Goal: Task Accomplishment & Management: Manage account settings

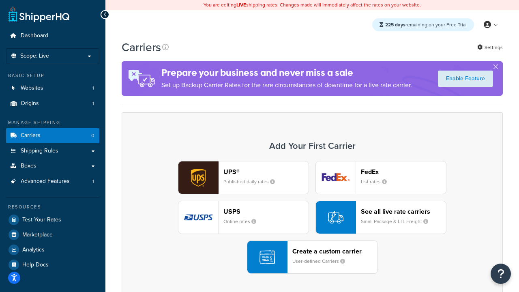
click at [312, 217] on div "UPS® Published daily rates FedEx List rates USPS Online rates See all live rate…" at bounding box center [312, 217] width 364 height 113
click at [403, 171] on header "FedEx" at bounding box center [403, 172] width 85 height 8
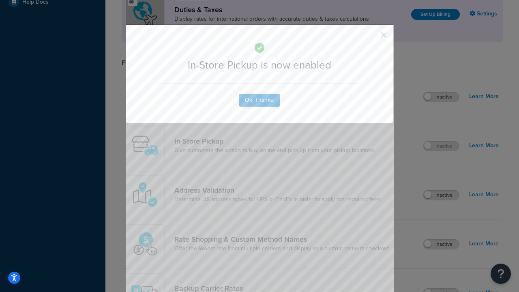
scroll to position [278, 0]
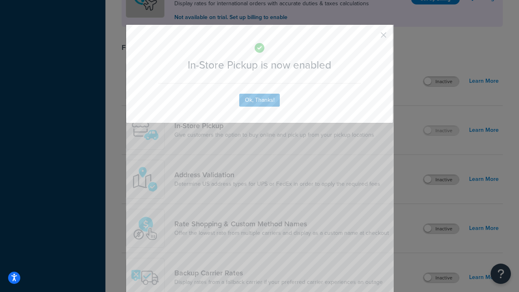
click at [371, 38] on button "button" at bounding box center [371, 38] width 2 height 2
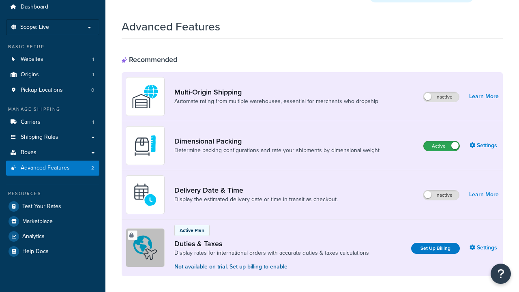
click at [441, 141] on label "Active" at bounding box center [441, 146] width 36 height 10
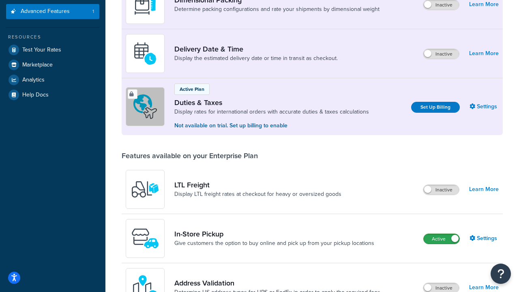
click at [441, 239] on label "Active" at bounding box center [441, 239] width 36 height 10
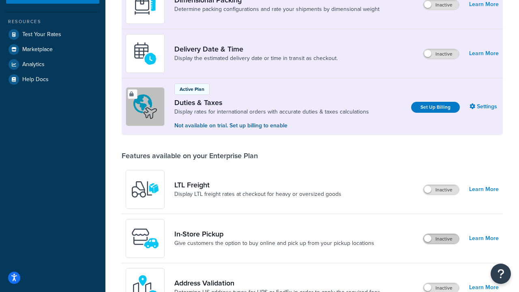
scroll to position [155, 0]
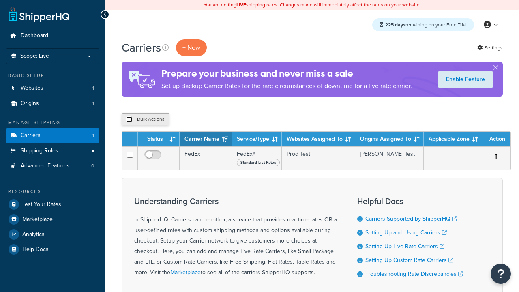
click at [129, 120] on input "checkbox" at bounding box center [129, 119] width 6 height 6
checkbox input "true"
click at [0, 0] on button "Delete" at bounding box center [0, 0] width 0 height 0
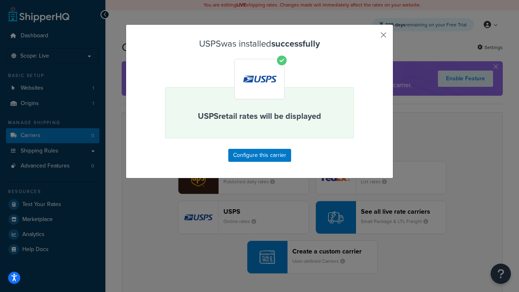
click at [371, 38] on button "button" at bounding box center [371, 38] width 2 height 2
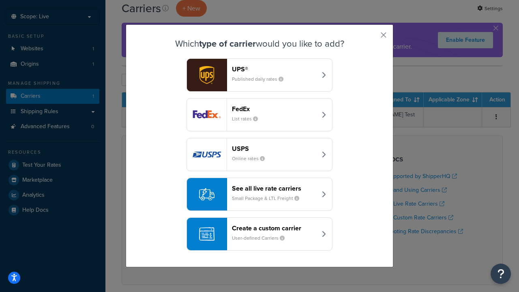
click at [259, 194] on div "See all live rate carriers Small Package & LTL Freight" at bounding box center [274, 193] width 85 height 19
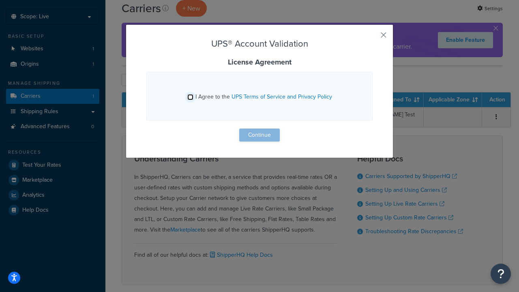
click at [190, 97] on input "I Agree to the UPS Terms of Service and Privacy Policy" at bounding box center [190, 97] width 6 height 6
checkbox input "true"
click at [259, 135] on button "Continue" at bounding box center [259, 134] width 41 height 13
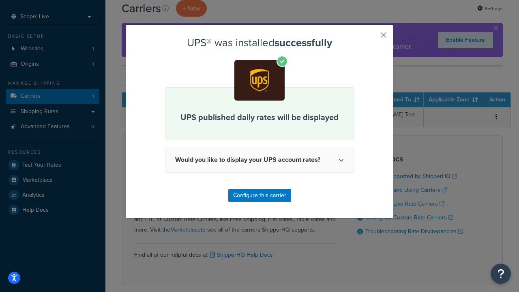
click at [371, 38] on button "button" at bounding box center [371, 38] width 2 height 2
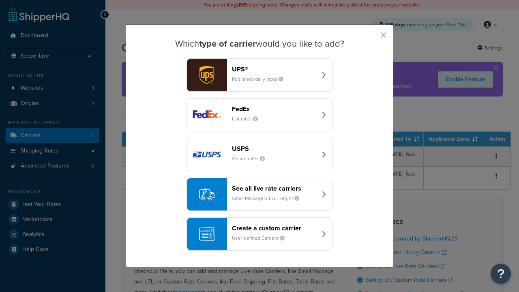
click at [274, 109] on header "FedEx" at bounding box center [274, 109] width 85 height 8
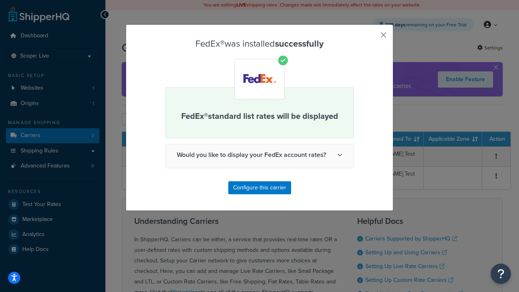
click at [371, 38] on button "button" at bounding box center [371, 38] width 2 height 2
